Goal: Check status: Check status

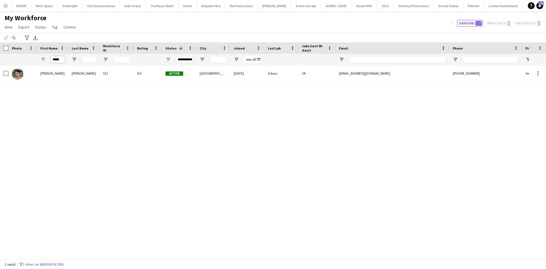
click at [61, 59] on input "*****" at bounding box center [58, 59] width 14 height 7
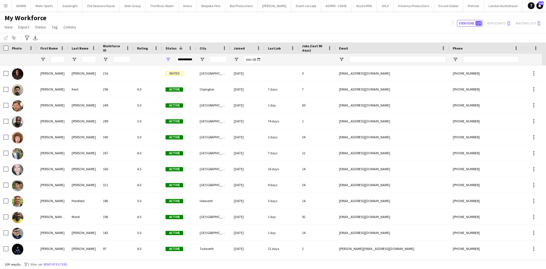
click at [4, 8] on button "Menu" at bounding box center [5, 5] width 11 height 11
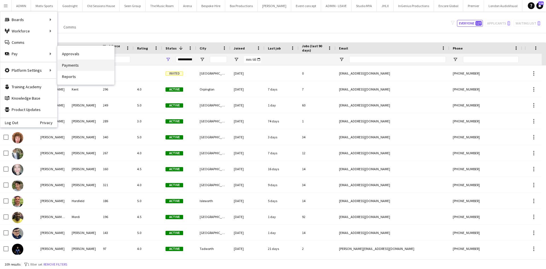
click at [76, 67] on link "Payments" at bounding box center [85, 64] width 57 height 11
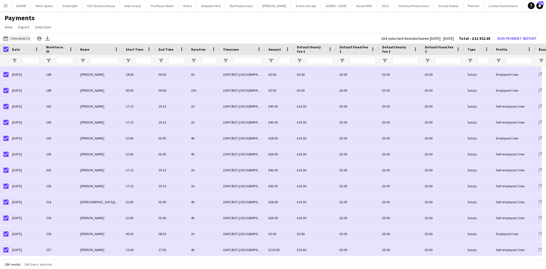
click at [14, 39] on button "This Month This Month" at bounding box center [16, 38] width 29 height 7
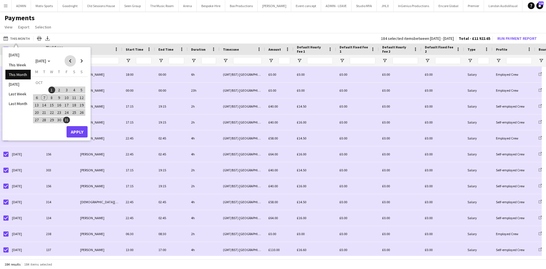
click at [69, 64] on span "Previous month" at bounding box center [70, 60] width 11 height 11
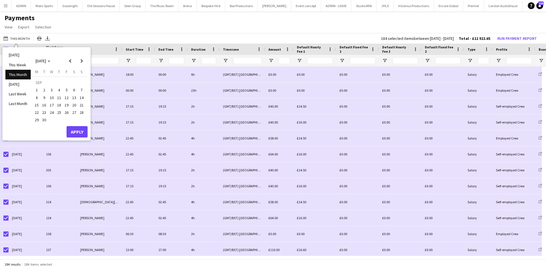
click at [53, 115] on span "24" at bounding box center [51, 112] width 7 height 7
click at [84, 59] on span "Next month" at bounding box center [81, 60] width 11 height 11
click at [45, 96] on span "7" at bounding box center [44, 97] width 7 height 7
click at [74, 134] on button "Apply" at bounding box center [77, 131] width 21 height 11
